Goal: Transaction & Acquisition: Purchase product/service

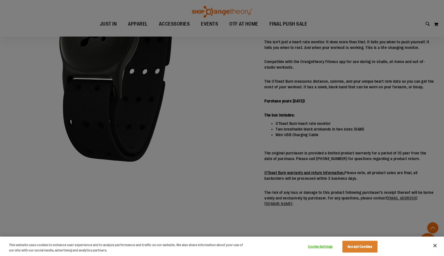
scroll to position [140, 0]
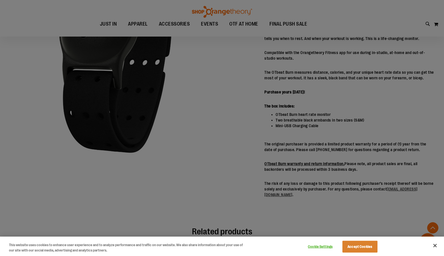
click at [312, 139] on div at bounding box center [222, 128] width 444 height 256
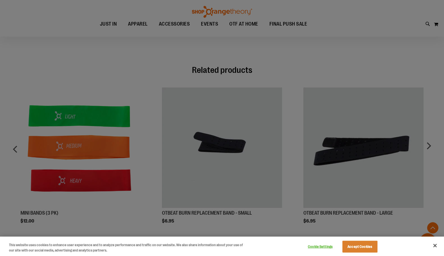
scroll to position [309, 0]
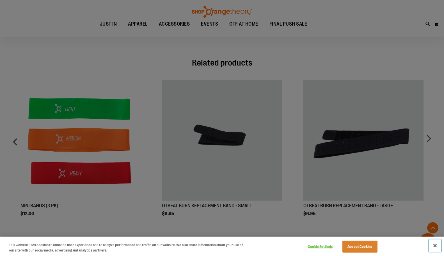
click at [437, 243] on button "Close" at bounding box center [435, 245] width 12 height 12
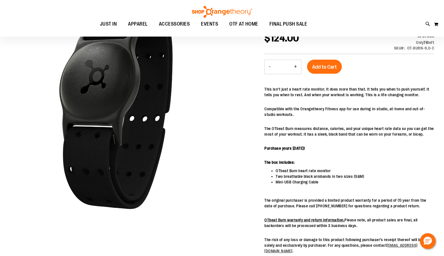
scroll to position [0, 0]
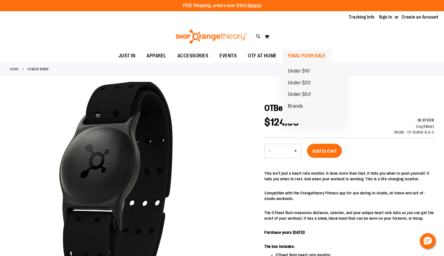
click at [303, 54] on span "FINAL PUSH SALE" at bounding box center [307, 55] width 38 height 13
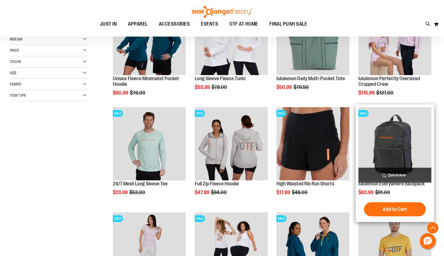
scroll to position [113, 0]
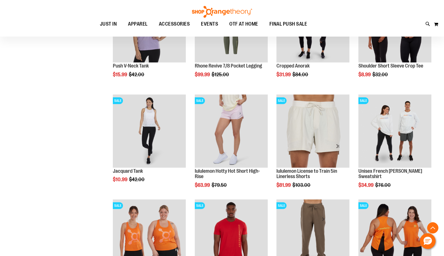
scroll to position [478, 0]
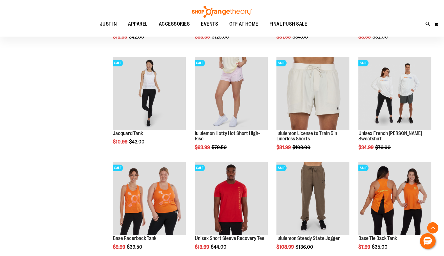
scroll to position [506, 0]
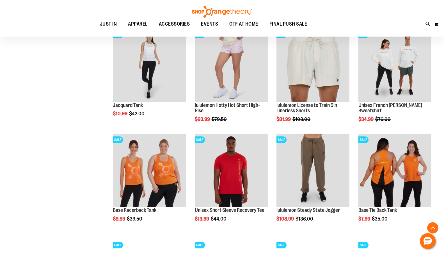
click at [13, 69] on div "**********" at bounding box center [222, 84] width 425 height 1002
